Goal: Task Accomplishment & Management: Manage account settings

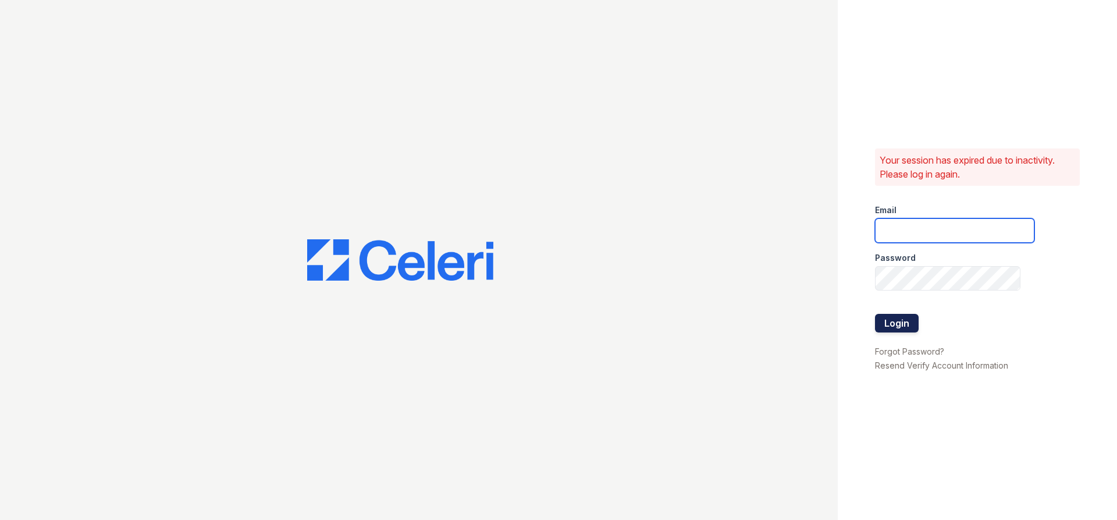
type input "[PERSON_NAME][EMAIL_ADDRESS][DOMAIN_NAME]"
click at [901, 324] on button "Login" at bounding box center [897, 323] width 44 height 19
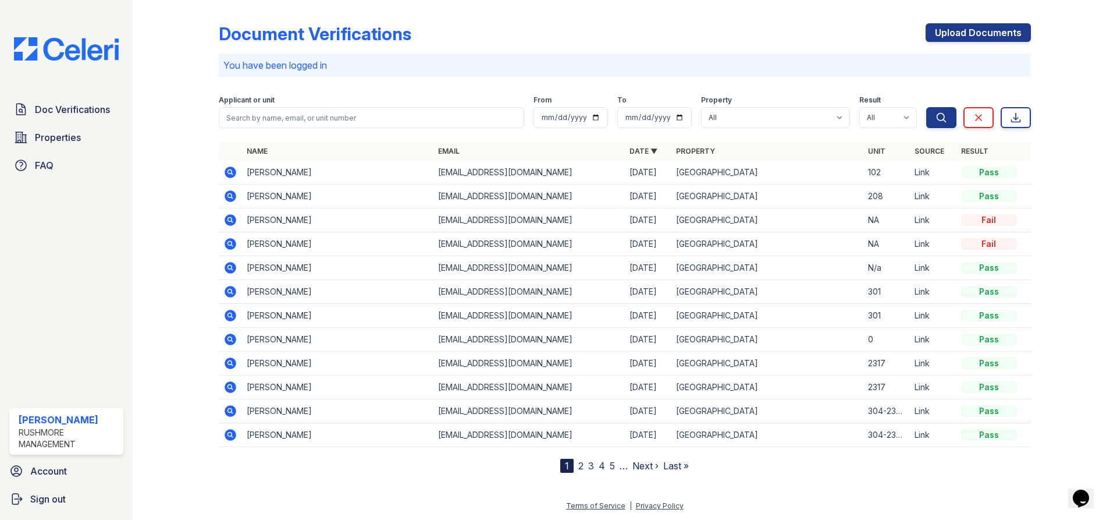
click at [582, 467] on link "2" at bounding box center [580, 466] width 5 height 12
